Goal: Navigation & Orientation: Find specific page/section

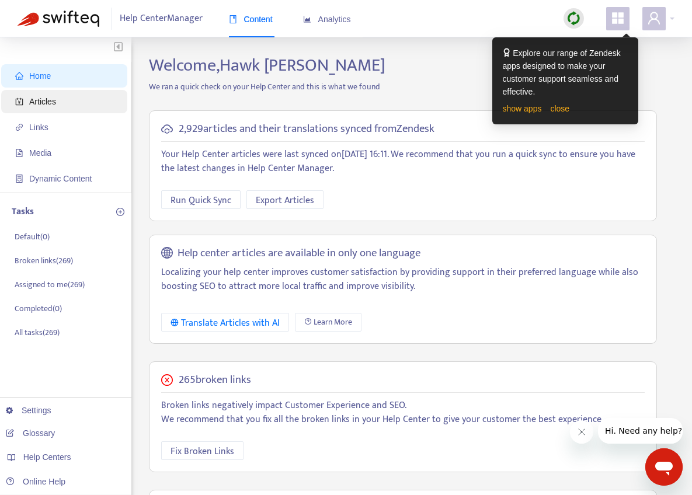
click at [61, 102] on span "Articles" at bounding box center [66, 101] width 103 height 23
